Goal: Task Accomplishment & Management: Manage account settings

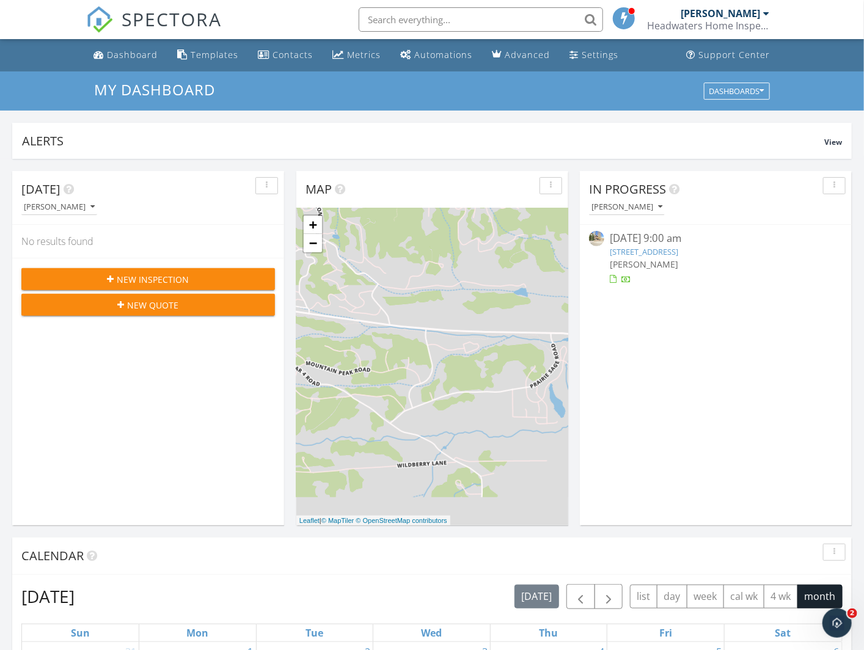
click at [665, 252] on link "[STREET_ADDRESS]" at bounding box center [644, 251] width 68 height 11
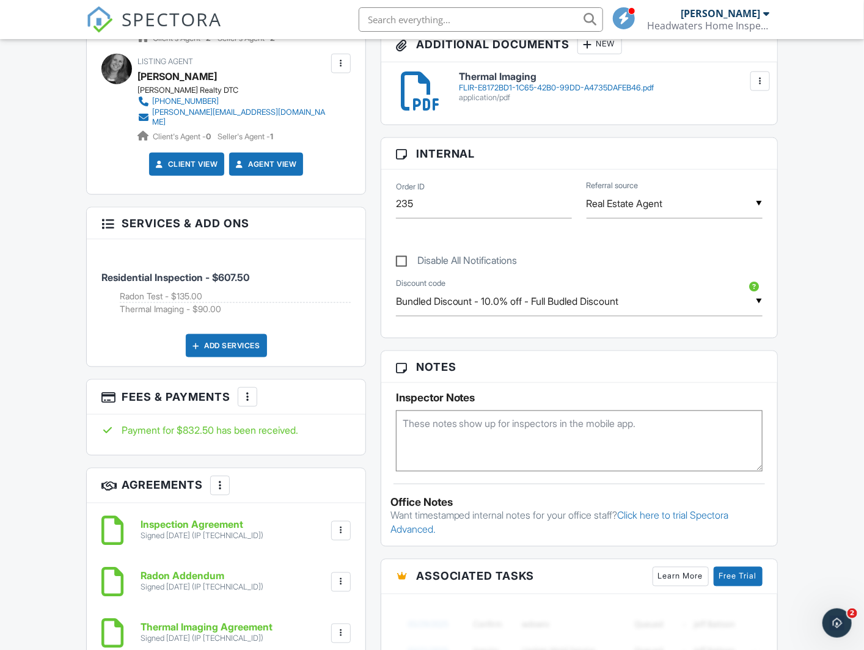
scroll to position [1167, 0]
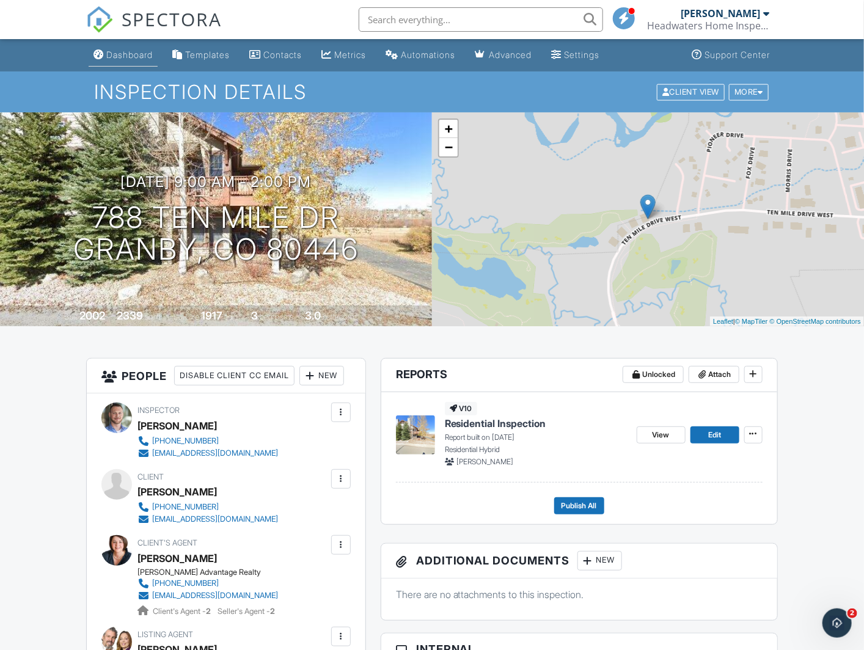
click at [128, 51] on div "Dashboard" at bounding box center [129, 54] width 46 height 10
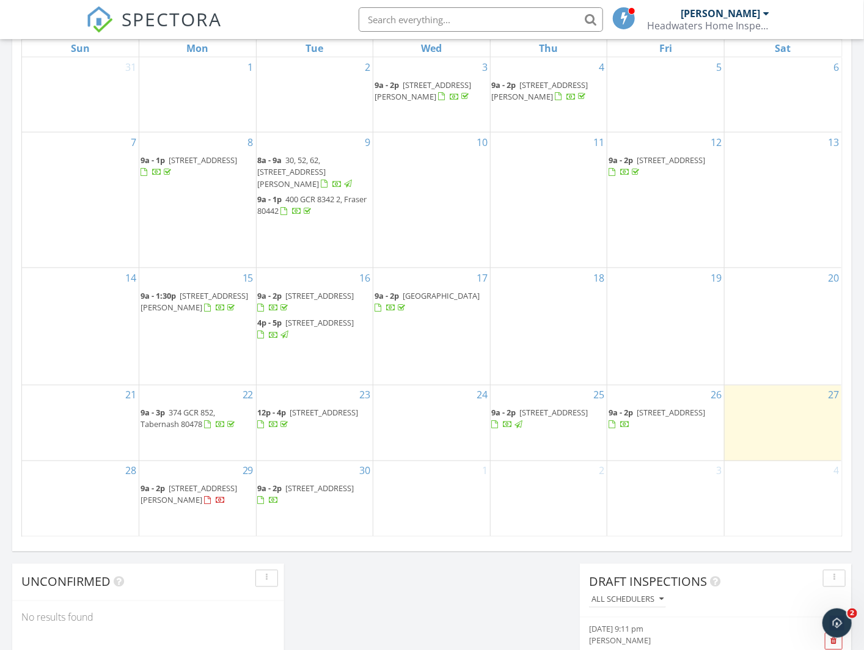
scroll to position [622, 0]
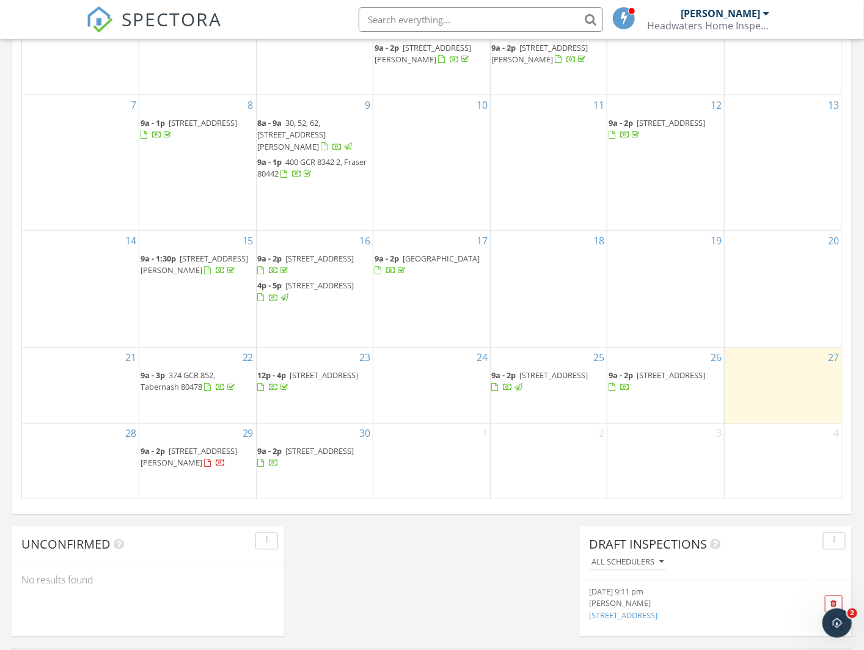
click at [551, 371] on span "[STREET_ADDRESS]" at bounding box center [554, 375] width 68 height 11
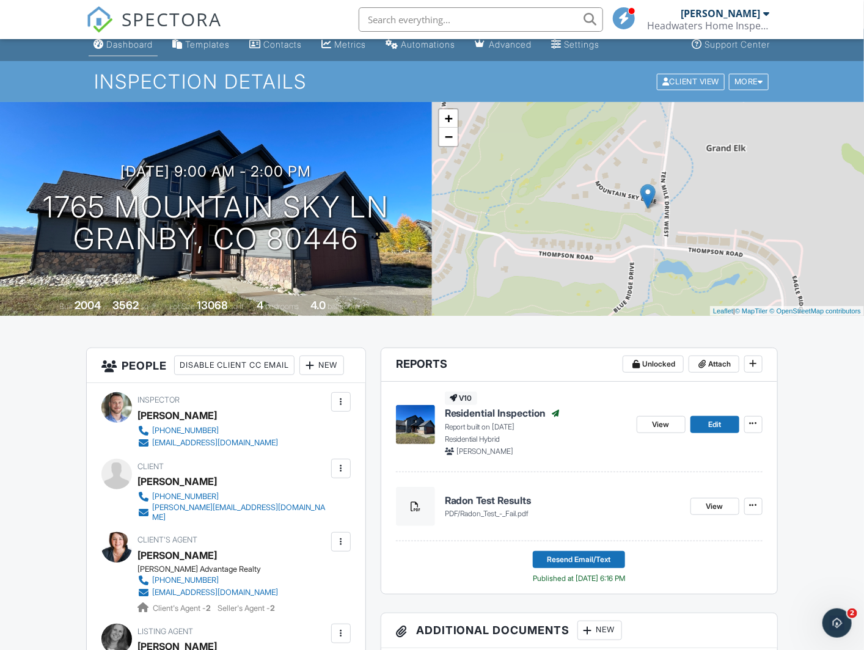
click at [139, 46] on div "Dashboard" at bounding box center [129, 44] width 46 height 10
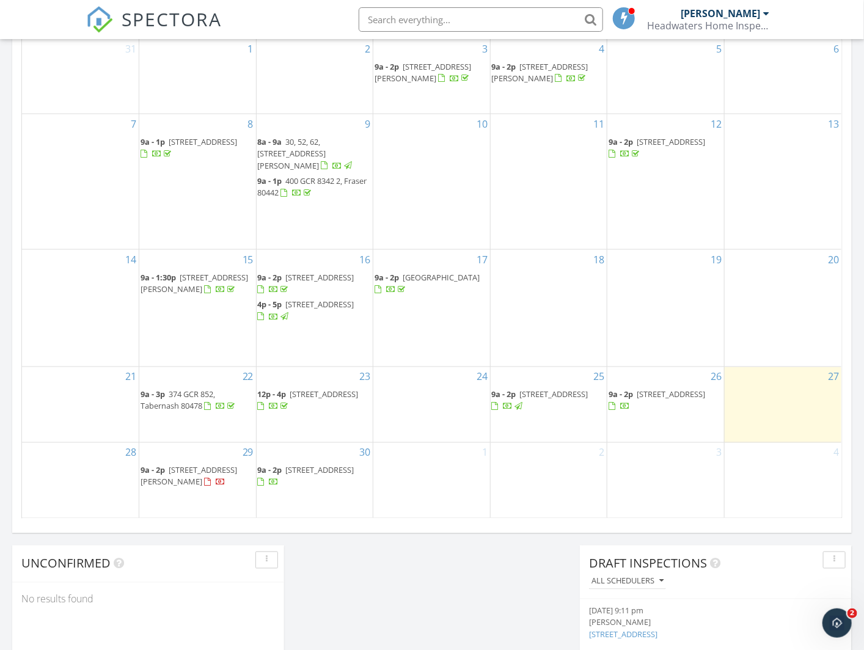
scroll to position [604, 0]
click at [657, 396] on span "788 Ten Mile Dr, Granby 80446" at bounding box center [671, 394] width 68 height 11
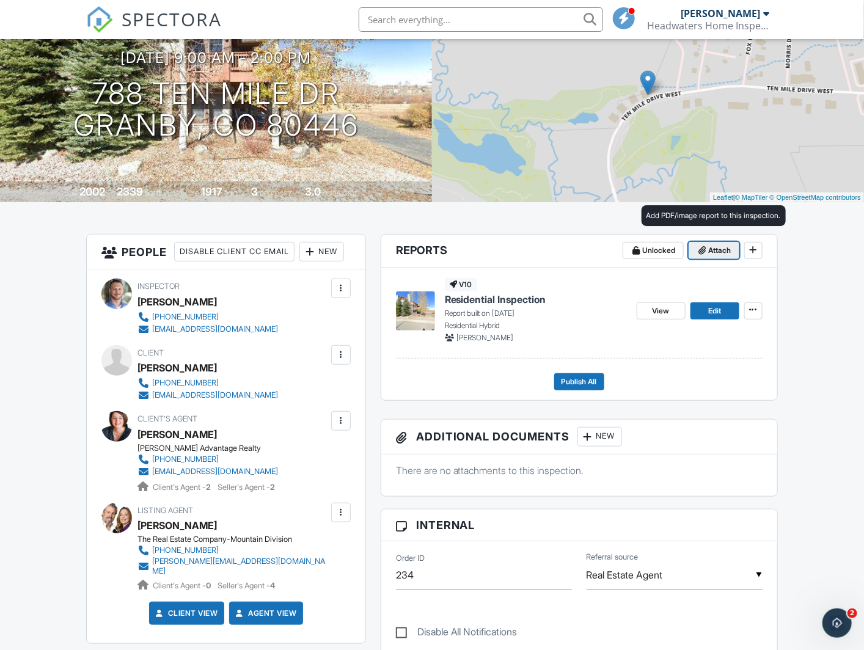
click at [717, 251] on span "Attach" at bounding box center [720, 250] width 23 height 12
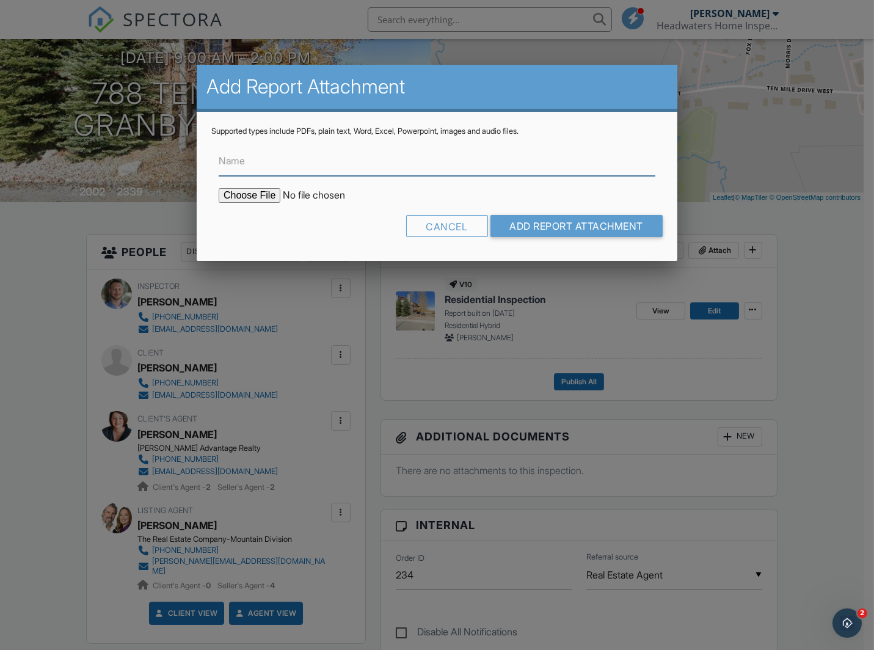
click at [327, 167] on input "Name" at bounding box center [437, 161] width 437 height 30
type input "r"
type input "Radon Test Results"
click at [261, 197] on input "file" at bounding box center [323, 195] width 208 height 15
type input "C:\fakepath\Radon Test - Pass.pdf"
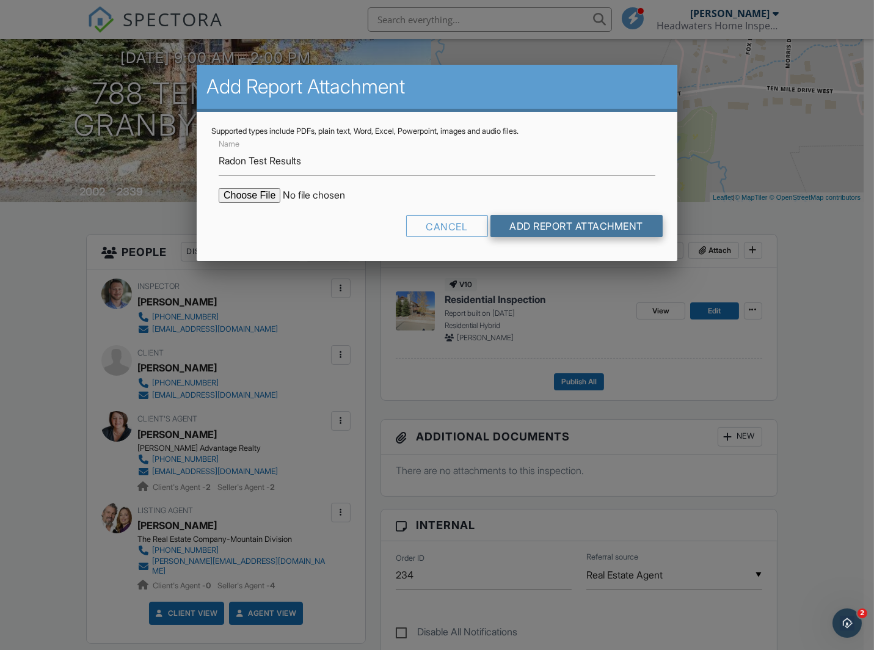
click at [555, 222] on input "Add Report Attachment" at bounding box center [577, 226] width 173 height 22
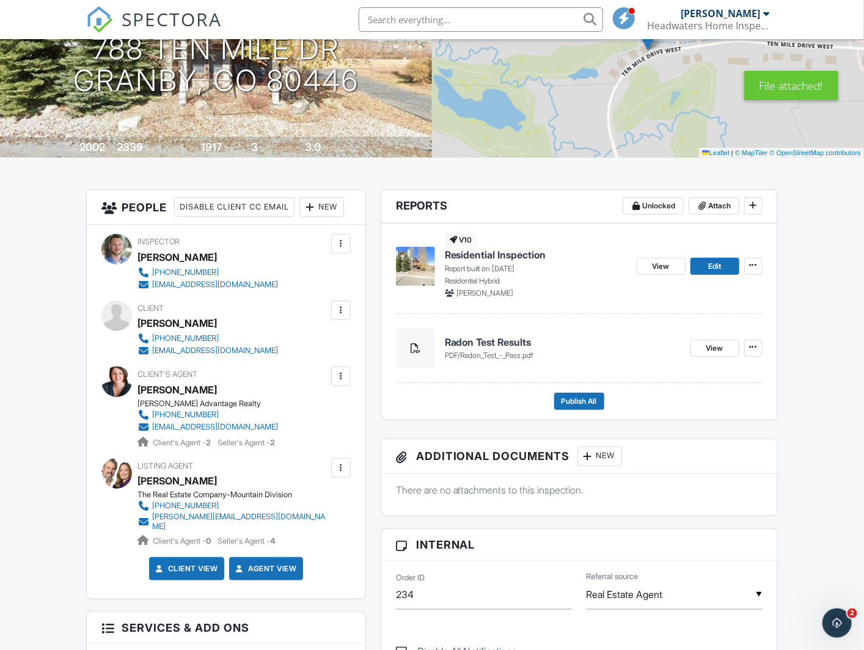
click at [622, 455] on div "New" at bounding box center [599, 457] width 45 height 20
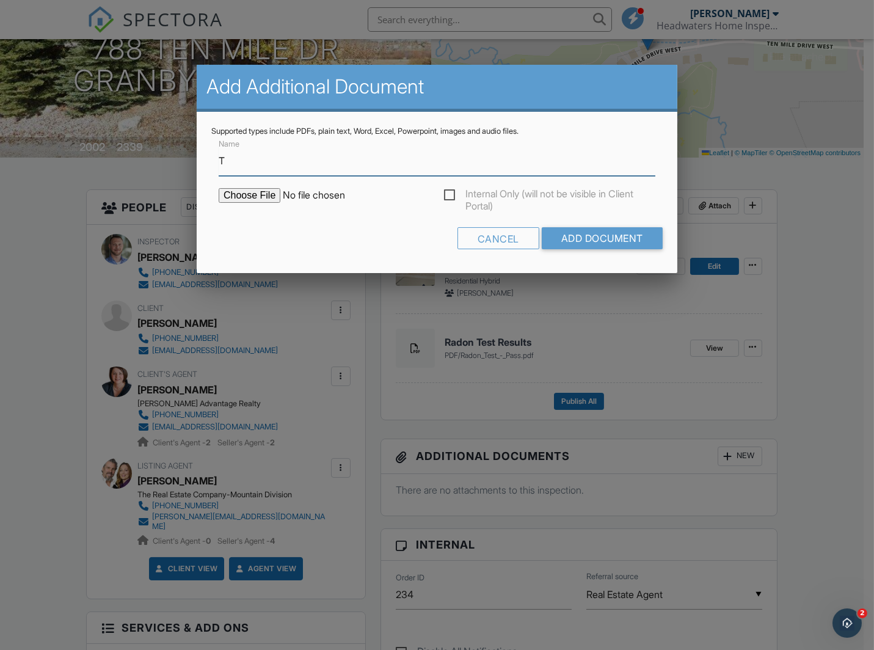
type input "Thermal Imaging"
click at [252, 200] on input "file" at bounding box center [323, 195] width 208 height 15
type input "C:\fakepath\FLIR-4718F645-F8DA-4B1E-82FB-6CA91518A39A.pdf"
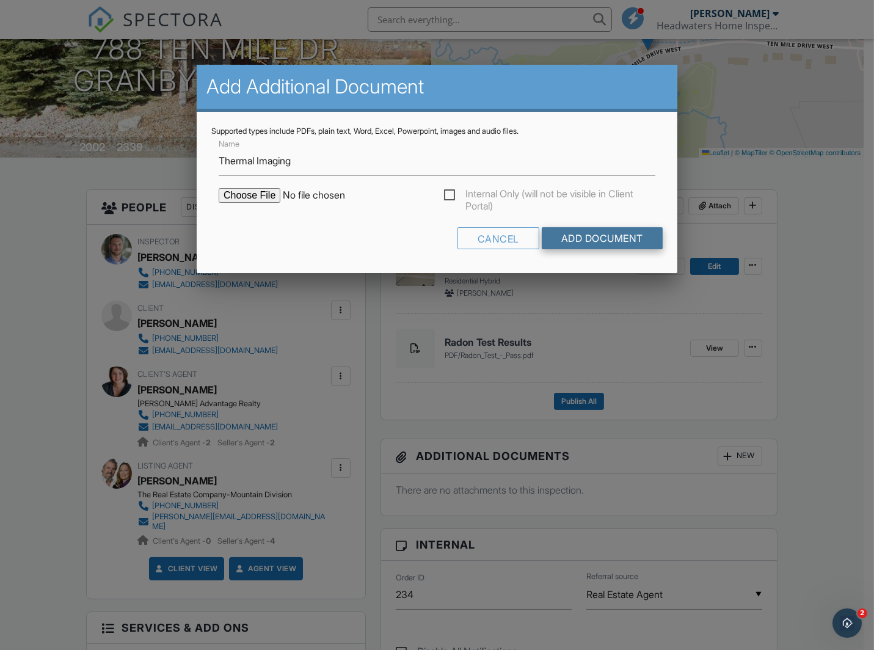
click at [612, 233] on input "Add Document" at bounding box center [602, 238] width 121 height 22
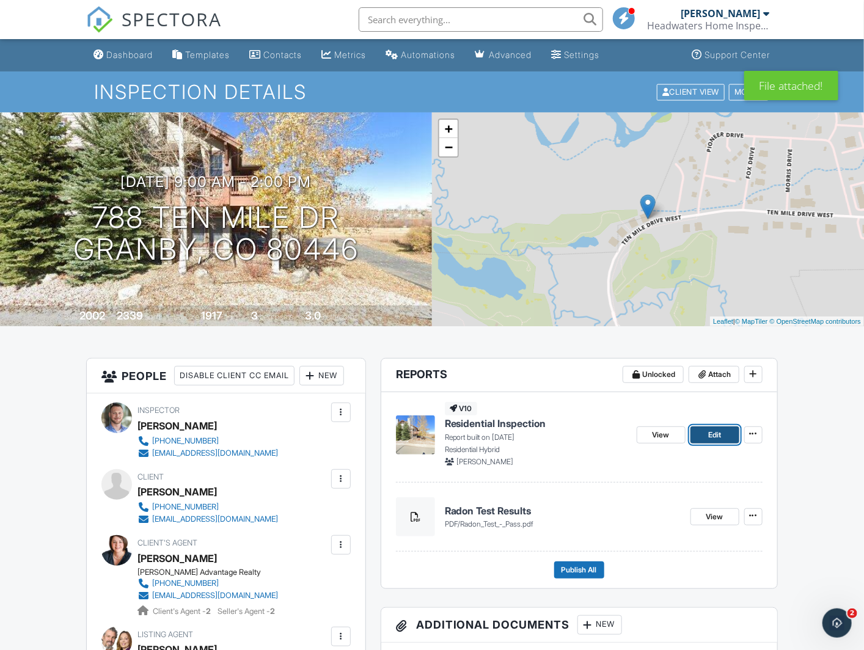
click at [706, 434] on link "Edit" at bounding box center [714, 434] width 49 height 17
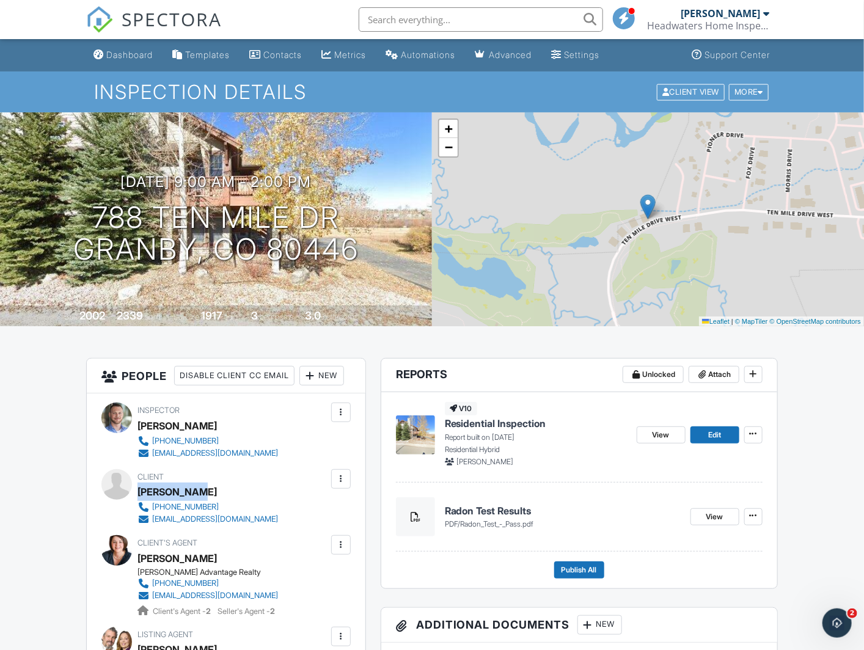
copy div "[PERSON_NAME]"
drag, startPoint x: 208, startPoint y: 496, endPoint x: 141, endPoint y: 493, distance: 67.3
click at [141, 493] on div "[PERSON_NAME]" at bounding box center [212, 492] width 150 height 18
